Goal: Information Seeking & Learning: Learn about a topic

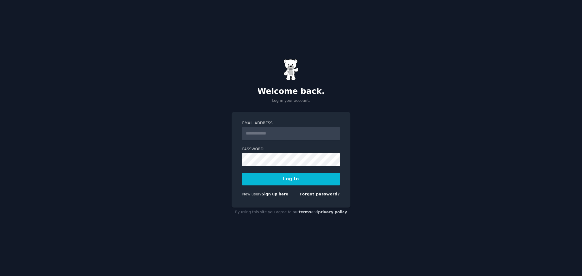
click at [273, 134] on input "Email Address" at bounding box center [291, 133] width 98 height 13
click at [276, 134] on input "Email Address" at bounding box center [291, 133] width 98 height 13
type input "**********"
click at [292, 180] on button "Log In" at bounding box center [291, 179] width 98 height 13
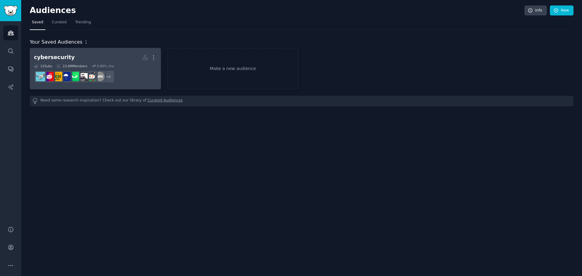
click at [148, 69] on dd "+ 4" at bounding box center [95, 76] width 123 height 17
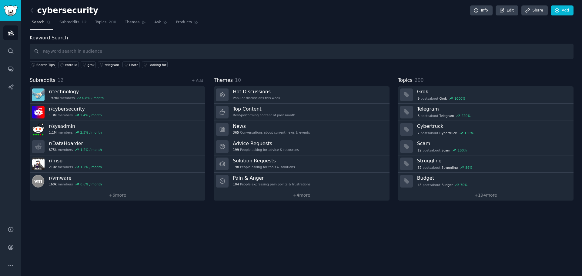
click at [146, 50] on input "text" at bounding box center [301, 51] width 543 height 15
type input "veeam"
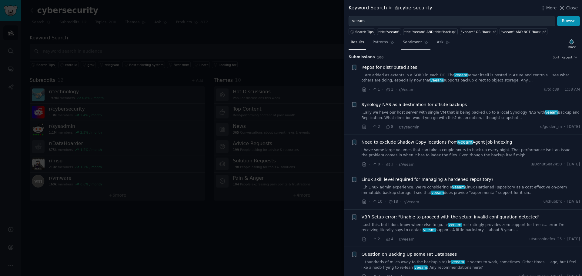
click at [405, 41] on span "Sentiment" at bounding box center [412, 42] width 19 height 5
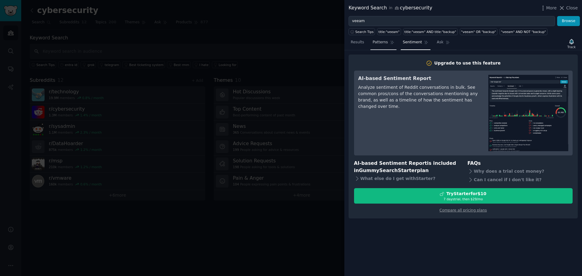
click at [382, 43] on span "Patterns" at bounding box center [379, 42] width 15 height 5
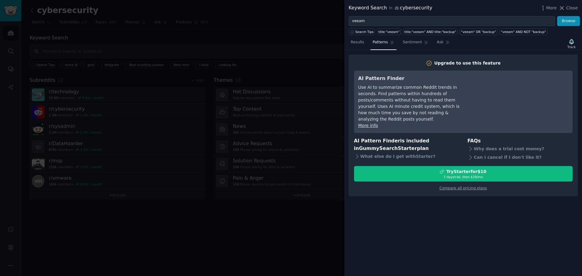
click at [313, 42] on div at bounding box center [291, 138] width 582 height 276
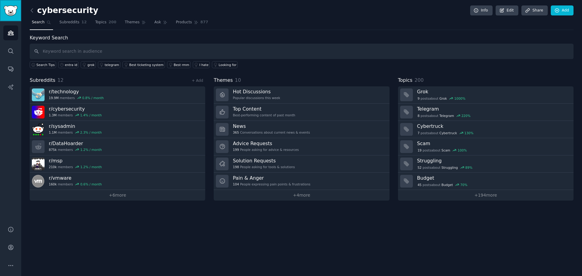
click at [12, 14] on img "Sidebar" at bounding box center [11, 10] width 14 height 11
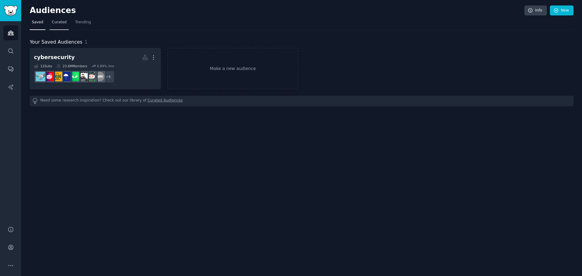
click at [58, 24] on span "Curated" at bounding box center [59, 22] width 15 height 5
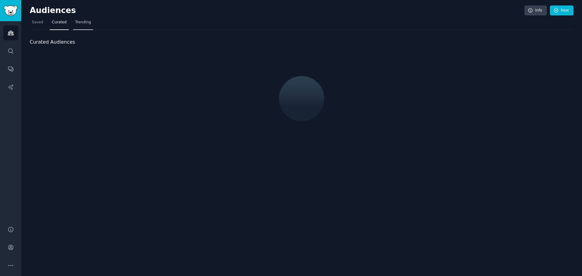
click at [78, 21] on span "Trending" at bounding box center [83, 22] width 16 height 5
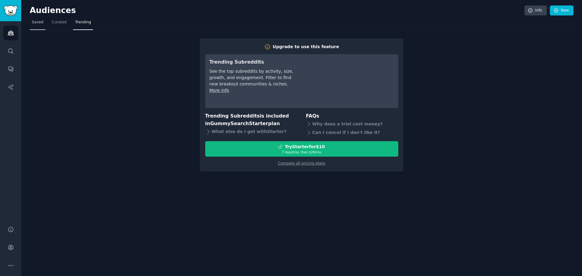
click at [33, 25] on link "Saved" at bounding box center [38, 24] width 16 height 12
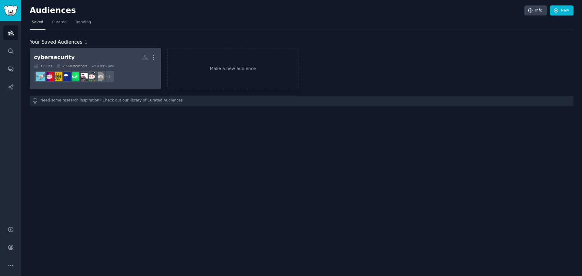
click at [129, 49] on link "cybersecurity More 12 Sub s 23.6M Members 0.89 % /mo + 4" at bounding box center [95, 68] width 131 height 41
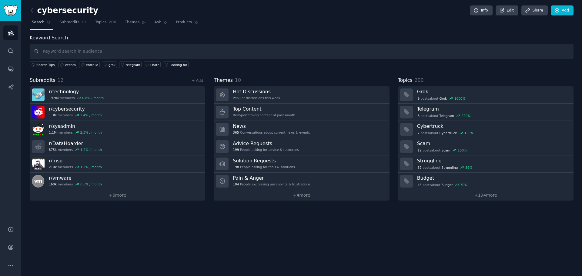
click at [103, 51] on input "text" at bounding box center [301, 51] width 543 height 15
type input "veeam"
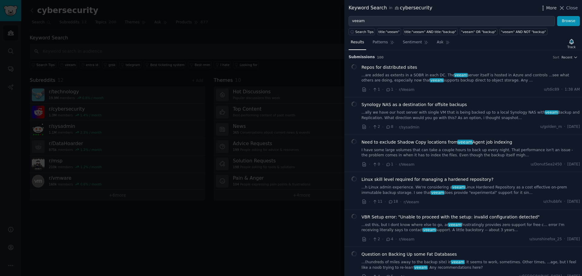
click at [542, 6] on icon "button" at bounding box center [542, 8] width 6 height 6
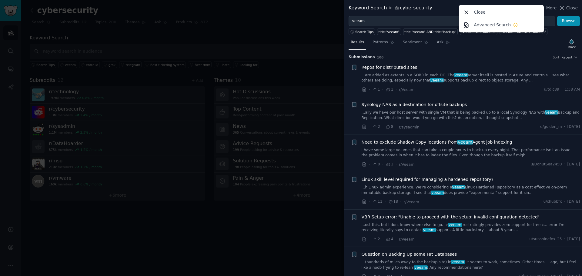
click at [444, 9] on div "Keyword Search in cybersecurity More Close Advanced Search Close" at bounding box center [462, 8] width 229 height 8
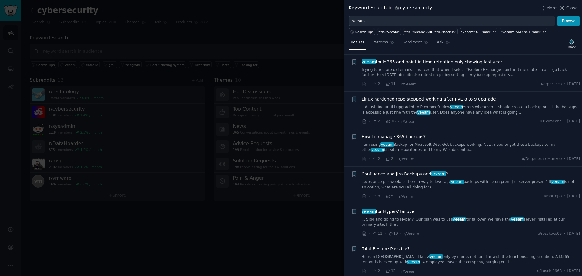
scroll to position [404, 0]
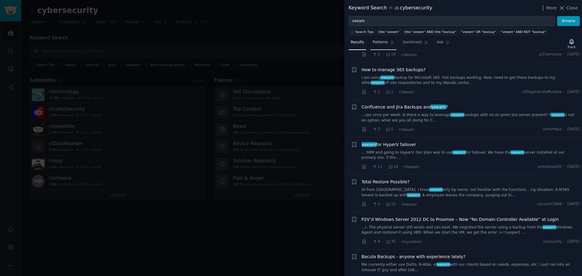
click at [382, 43] on span "Patterns" at bounding box center [379, 42] width 15 height 5
